Goal: Task Accomplishment & Management: Use online tool/utility

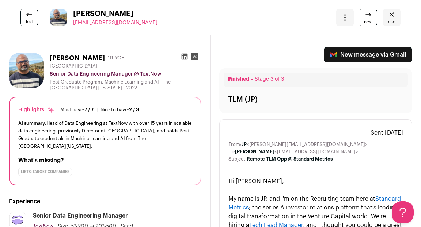
scroll to position [226, 0]
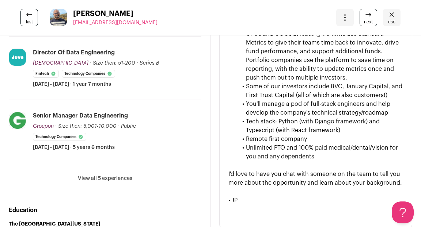
click at [391, 20] on span "esc" at bounding box center [391, 22] width 7 height 6
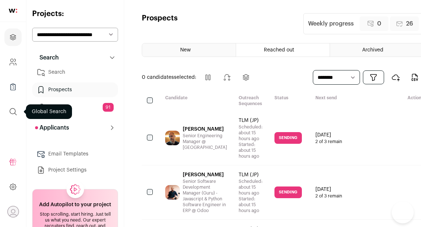
click at [15, 114] on icon "submit" at bounding box center [13, 111] width 9 height 9
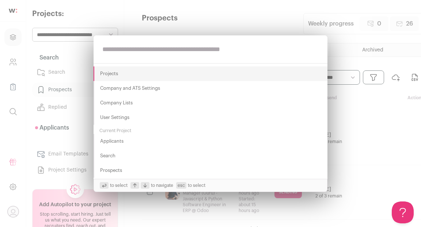
paste input "**********"
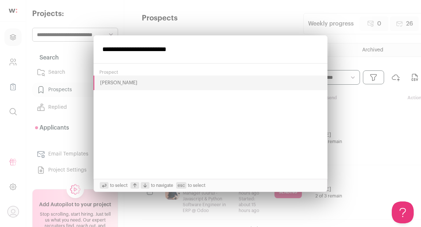
type input "**********"
click at [109, 84] on button "David Roncancio" at bounding box center [210, 83] width 234 height 15
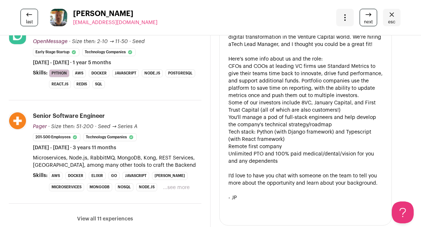
scroll to position [334, 0]
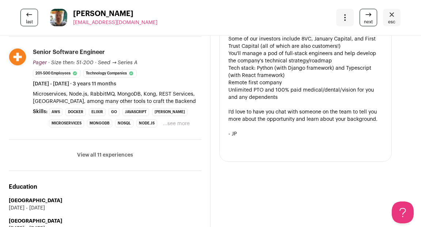
click at [107, 156] on button "View all 11 experiences" at bounding box center [105, 154] width 56 height 7
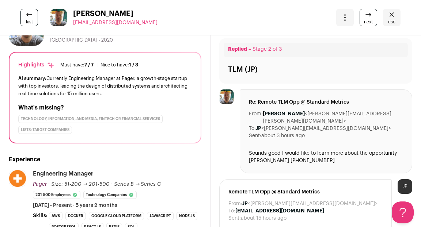
scroll to position [0, 0]
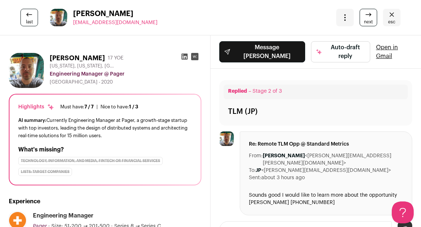
click at [184, 56] on icon at bounding box center [184, 56] width 7 height 7
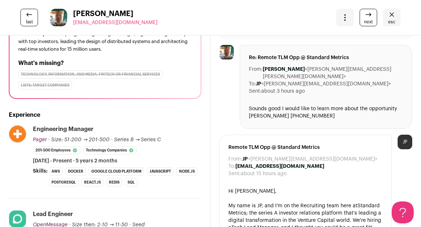
scroll to position [131, 0]
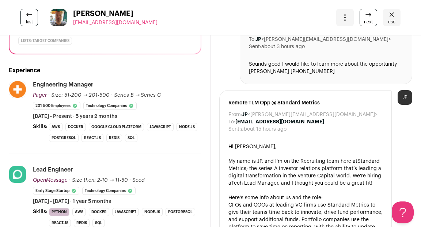
click at [393, 23] on span "esc" at bounding box center [391, 22] width 7 height 6
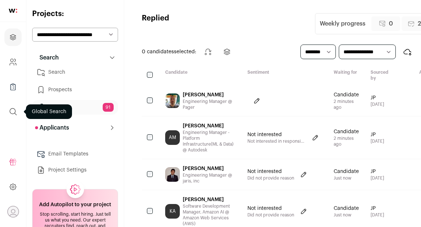
click at [12, 112] on icon "submit" at bounding box center [13, 111] width 9 height 9
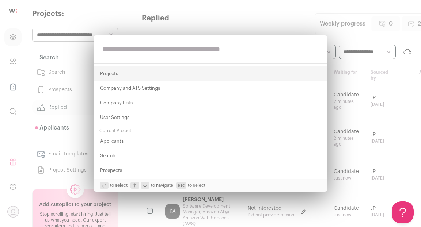
paste input "**********"
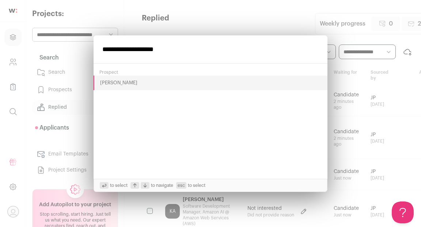
type input "**********"
click at [112, 85] on button "Jason Yashinsky" at bounding box center [210, 83] width 234 height 15
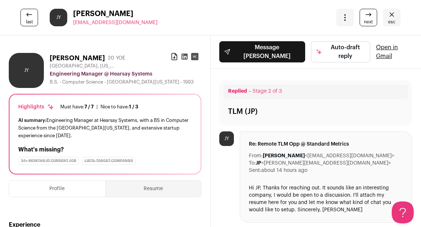
click at [185, 58] on icon at bounding box center [184, 57] width 6 height 6
click at [28, 19] on span "last" at bounding box center [29, 22] width 7 height 6
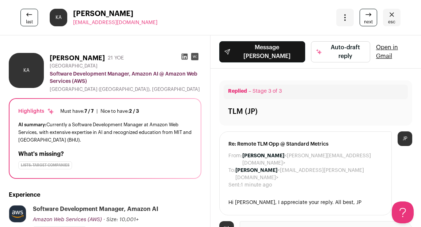
click at [391, 16] on icon "Close" at bounding box center [391, 14] width 9 height 9
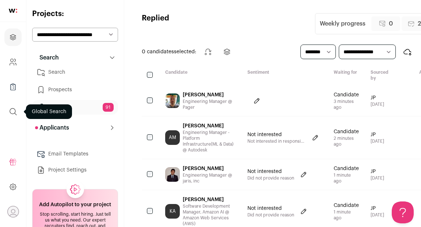
click at [13, 112] on icon "submit" at bounding box center [13, 111] width 9 height 9
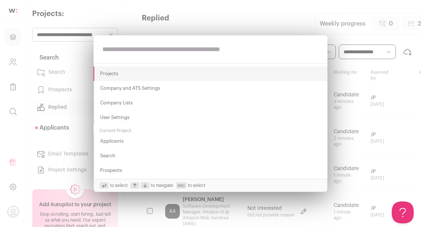
paste input "**********"
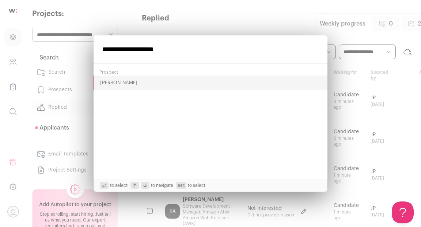
type input "**********"
click at [107, 85] on button "Jason Yashinsky" at bounding box center [210, 83] width 234 height 15
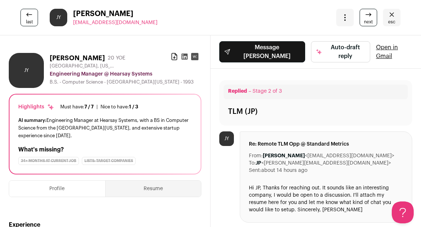
click at [389, 20] on span "esc" at bounding box center [391, 22] width 7 height 6
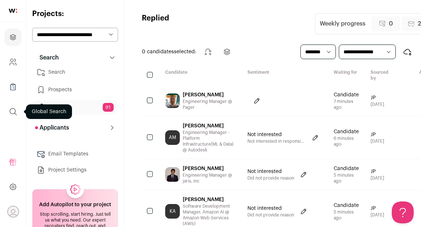
click at [15, 112] on icon "submit" at bounding box center [13, 111] width 7 height 7
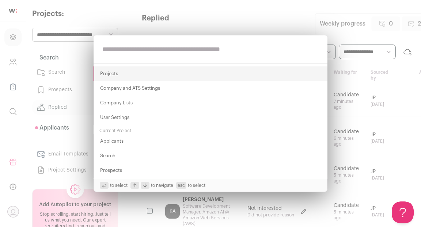
paste input "**********"
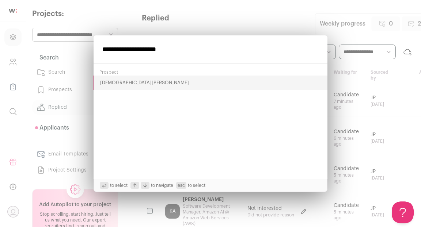
type input "**********"
click at [104, 84] on button "Vishnu Narayana" at bounding box center [210, 83] width 234 height 15
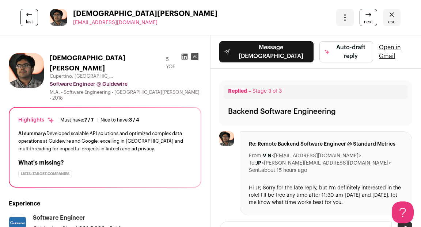
click at [187, 58] on icon at bounding box center [184, 57] width 6 height 6
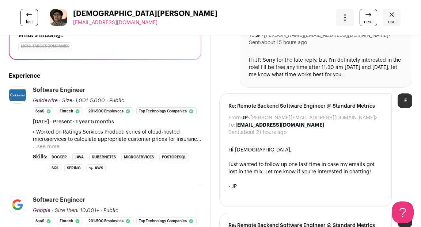
click at [395, 20] on span "esc" at bounding box center [391, 22] width 7 height 6
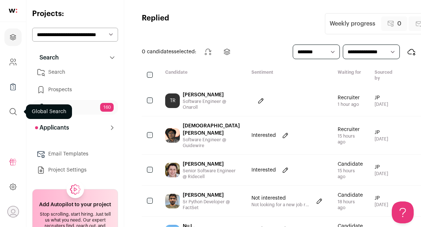
click at [11, 114] on icon "submit" at bounding box center [13, 111] width 9 height 9
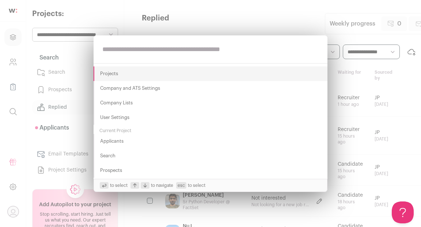
paste input "**********"
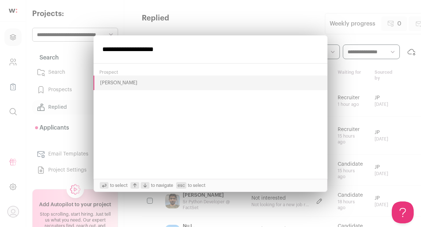
type input "**********"
click at [112, 81] on button "[PERSON_NAME]" at bounding box center [210, 83] width 234 height 15
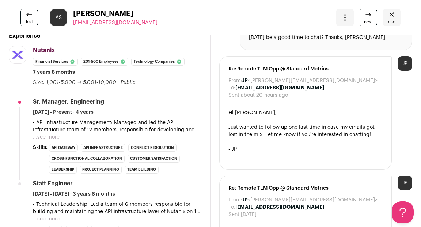
scroll to position [152, 0]
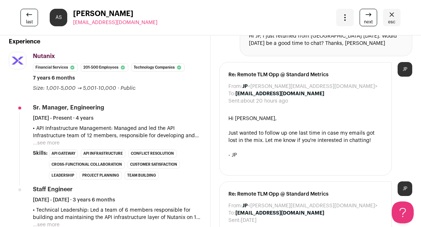
click at [388, 20] on span "esc" at bounding box center [391, 22] width 7 height 6
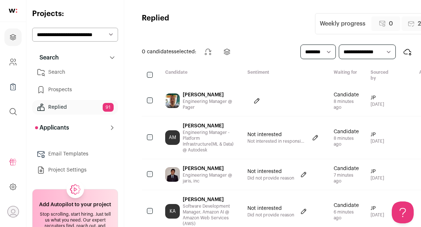
click at [61, 72] on link "Search" at bounding box center [75, 72] width 86 height 15
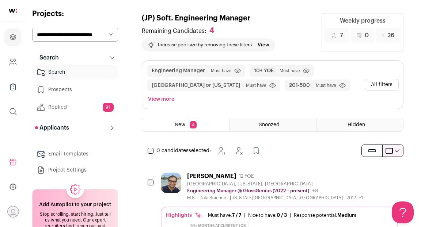
click at [282, 173] on div "Dan Rabinowitz 12 YOE" at bounding box center [275, 176] width 176 height 7
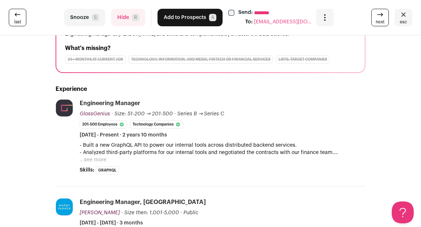
scroll to position [95, 0]
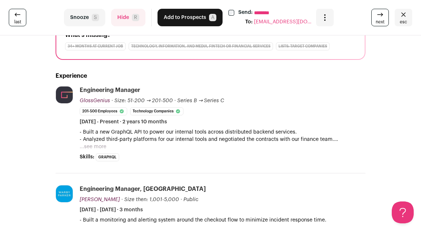
click at [94, 146] on button "...see more" at bounding box center [93, 146] width 27 height 7
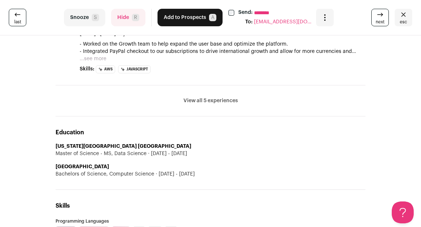
scroll to position [552, 0]
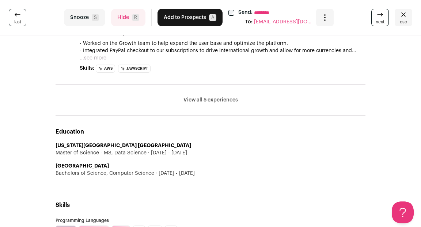
click at [197, 101] on button "View all 5 experiences" at bounding box center [210, 99] width 54 height 7
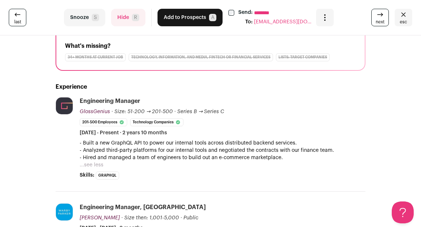
scroll to position [130, 0]
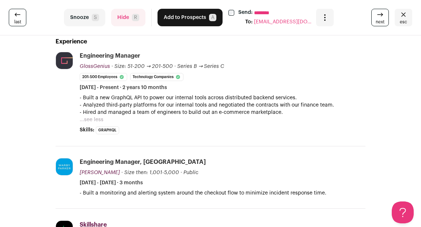
click at [125, 18] on button "Hide R" at bounding box center [128, 18] width 34 height 18
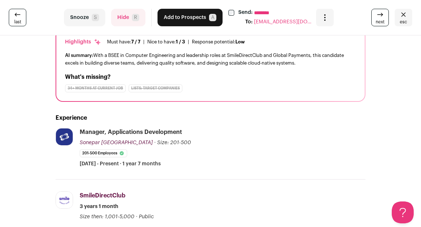
scroll to position [11, 0]
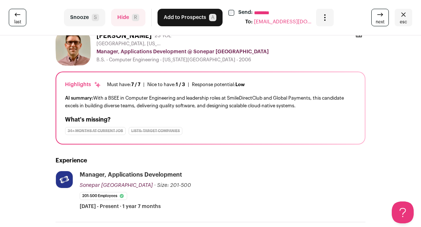
click at [121, 20] on button "Hide R" at bounding box center [128, 18] width 34 height 18
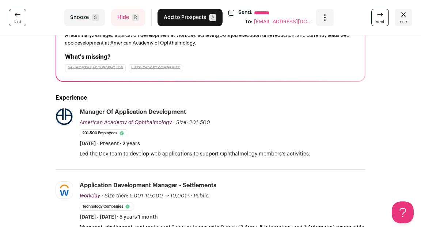
scroll to position [74, 0]
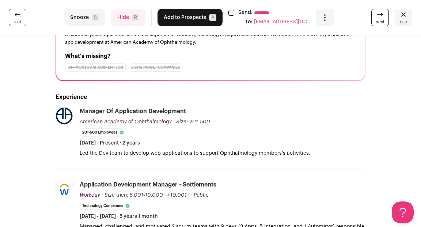
click at [124, 19] on button "Hide R" at bounding box center [128, 18] width 34 height 18
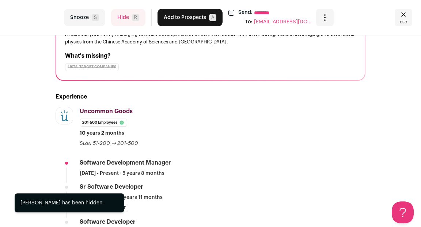
scroll to position [126, 0]
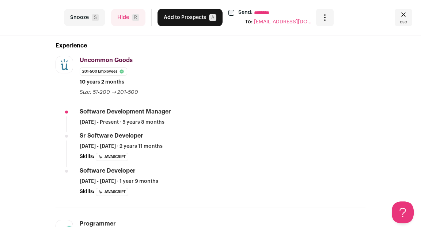
click at [125, 20] on button "Hide R" at bounding box center [128, 18] width 34 height 18
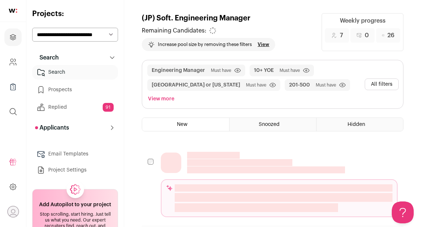
click at [265, 45] on link "View" at bounding box center [263, 45] width 12 height 6
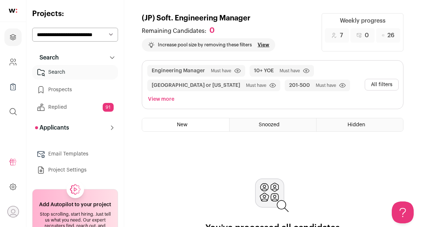
click at [263, 44] on link "View" at bounding box center [263, 45] width 12 height 6
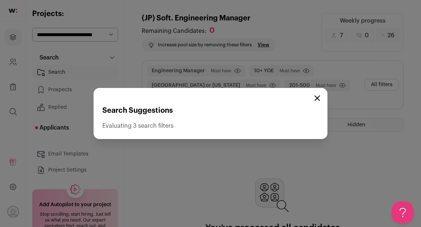
click at [316, 97] on icon "Close modal" at bounding box center [317, 98] width 6 height 6
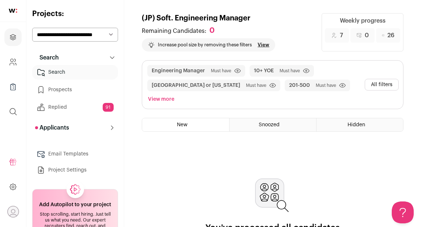
click at [176, 94] on button "View more" at bounding box center [160, 99] width 29 height 10
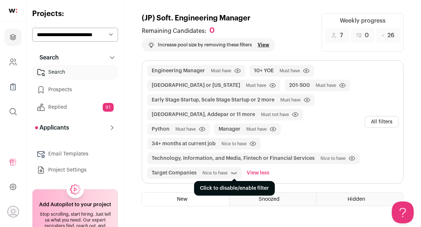
click at [234, 169] on icon "submit" at bounding box center [233, 172] width 7 height 7
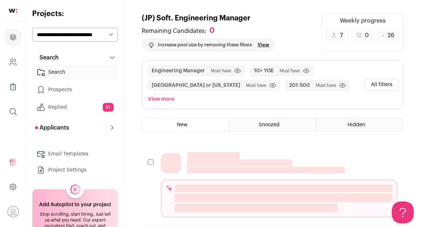
click at [176, 94] on button "View more" at bounding box center [160, 99] width 29 height 10
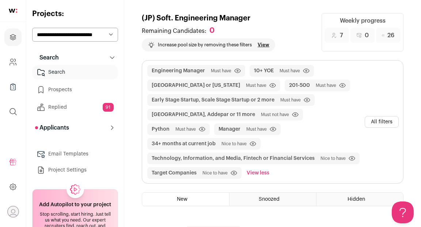
click at [374, 116] on button "All filters" at bounding box center [381, 122] width 34 height 12
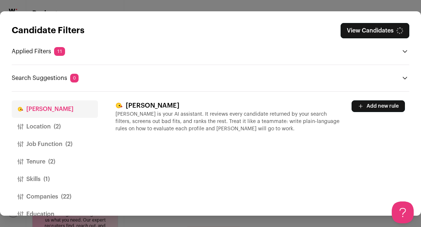
click at [50, 196] on button "Companies (22)" at bounding box center [55, 197] width 86 height 18
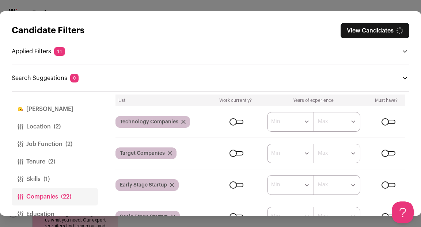
scroll to position [84, 0]
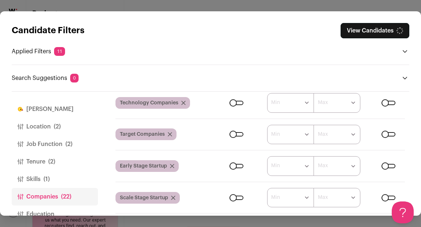
click at [390, 164] on div "Close modal via background" at bounding box center [388, 166] width 14 height 4
click at [389, 197] on div "Close modal via background" at bounding box center [388, 198] width 14 height 4
click at [390, 197] on div "Close modal via background" at bounding box center [388, 198] width 14 height 4
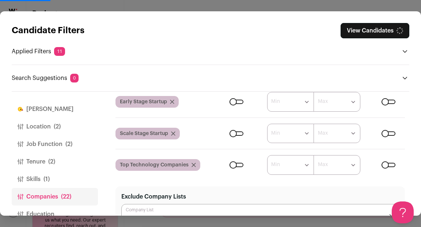
scroll to position [154, 0]
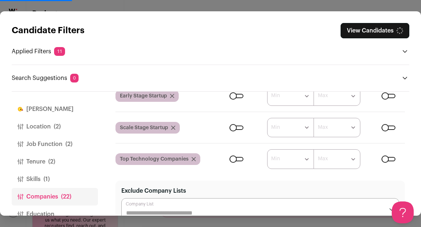
click at [391, 161] on div "Close modal via background" at bounding box center [388, 159] width 14 height 4
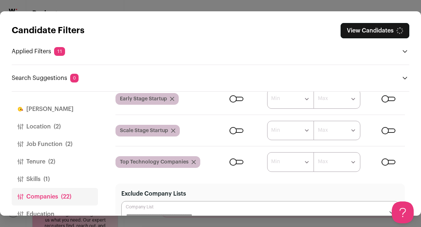
click at [255, 8] on div "Candidate Filters View Candidates Applied Filters 11 Engineering Manager Must h…" at bounding box center [210, 113] width 421 height 227
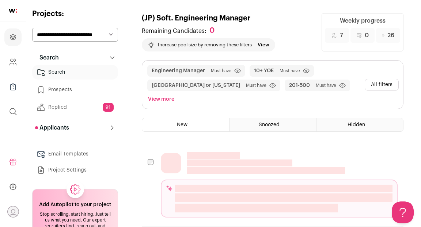
click at [384, 80] on button "All filters" at bounding box center [381, 85] width 34 height 12
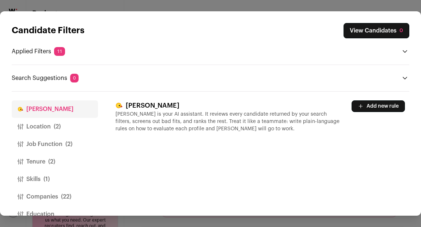
click at [50, 195] on button "Companies (22)" at bounding box center [55, 197] width 86 height 18
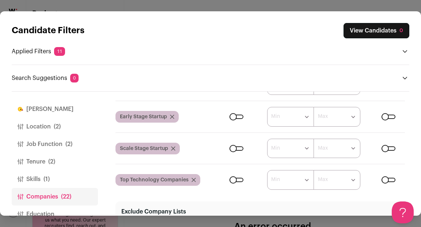
scroll to position [111, 0]
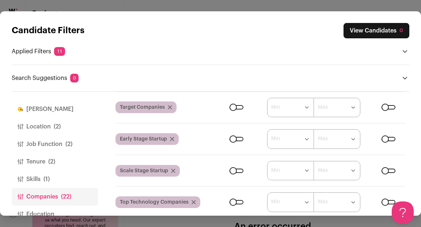
click at [386, 169] on div "Close modal via background" at bounding box center [388, 171] width 14 height 4
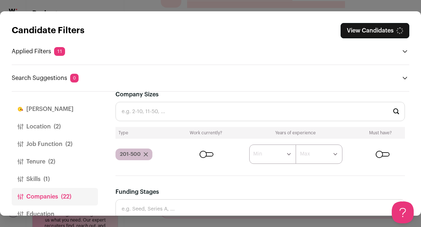
scroll to position [480, 0]
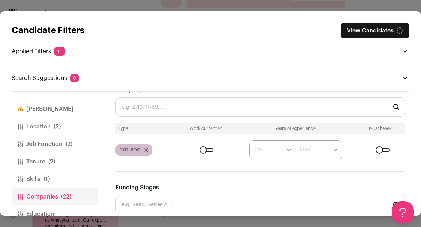
click at [207, 149] on div "Close modal via background" at bounding box center [206, 150] width 14 height 4
click at [354, 32] on button "View Candidates 886" at bounding box center [373, 30] width 72 height 15
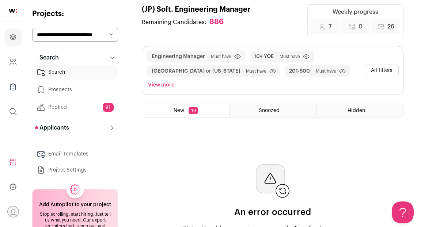
scroll to position [11, 0]
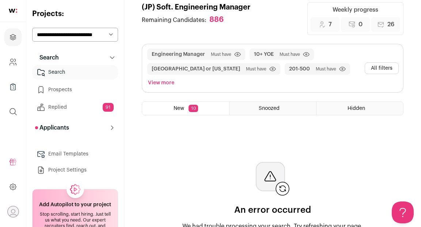
click at [83, 36] on select "**********" at bounding box center [75, 35] width 86 height 14
select select "*****"
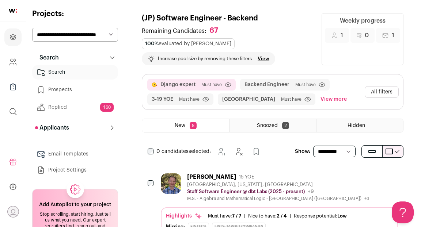
click at [85, 35] on select "**********" at bounding box center [75, 35] width 86 height 14
select select "*****"
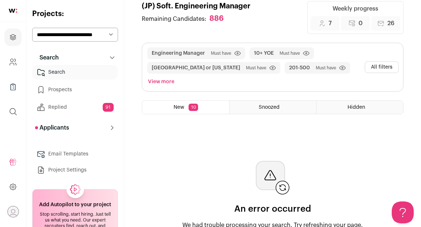
scroll to position [39, 0]
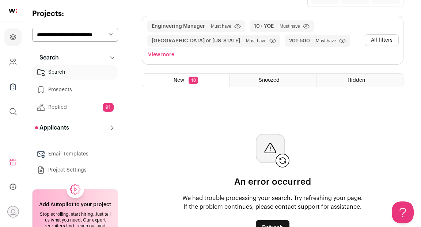
click at [277, 220] on button "Refresh" at bounding box center [273, 227] width 34 height 15
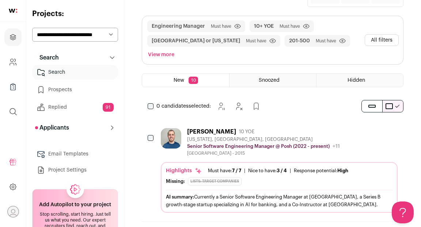
scroll to position [0, 0]
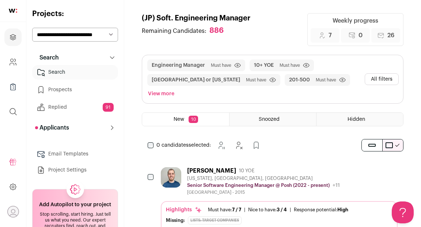
click at [268, 167] on div "[PERSON_NAME] 10 YOE" at bounding box center [263, 170] width 153 height 7
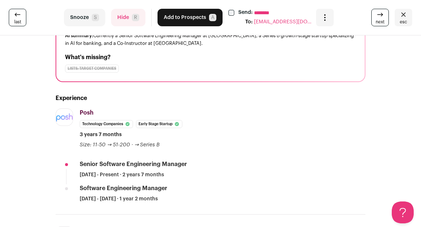
scroll to position [88, 0]
